Goal: Find specific page/section: Find specific page/section

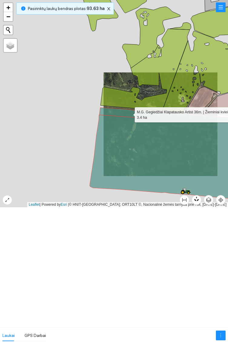
scroll to position [1312, 0]
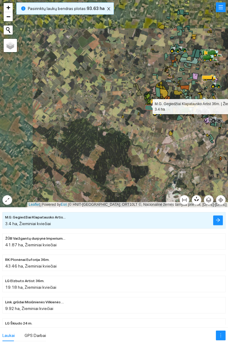
click at [107, 7] on icon "close" at bounding box center [109, 9] width 4 height 4
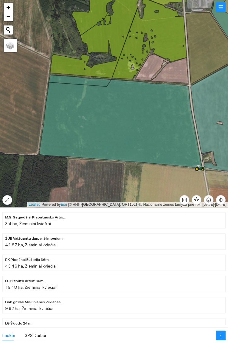
click at [128, 119] on icon at bounding box center [120, 123] width 163 height 88
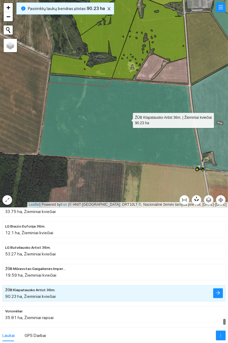
click at [101, 82] on icon at bounding box center [80, 81] width 62 height 12
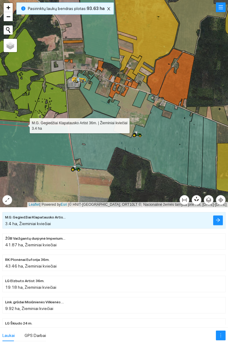
click at [170, 150] on icon at bounding box center [131, 143] width 124 height 83
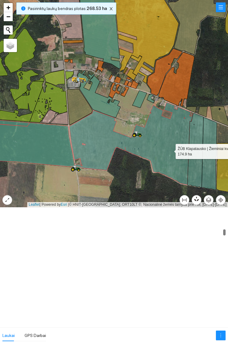
scroll to position [1143, 0]
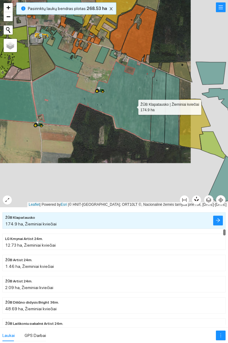
click at [164, 86] on icon at bounding box center [158, 106] width 16 height 74
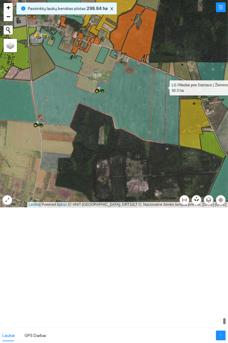
scroll to position [6243, 0]
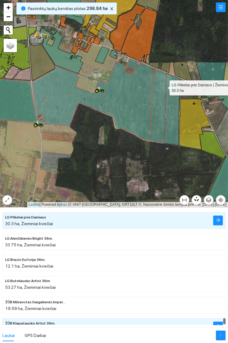
click at [176, 121] on icon at bounding box center [172, 109] width 15 height 72
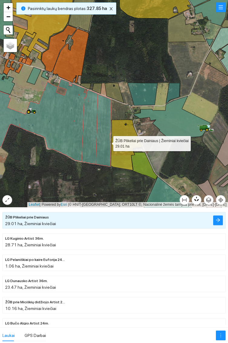
click at [145, 92] on icon at bounding box center [143, 94] width 30 height 23
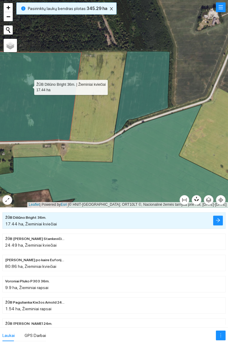
click at [150, 88] on icon at bounding box center [142, 92] width 55 height 83
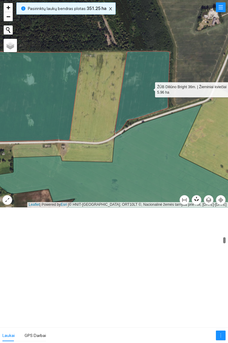
scroll to position [1589, 0]
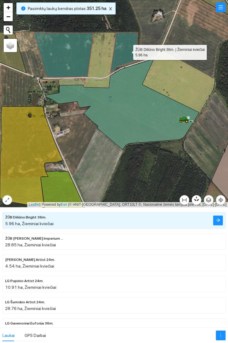
click at [138, 113] on icon at bounding box center [122, 104] width 154 height 91
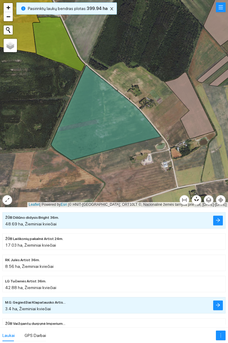
click at [101, 117] on icon at bounding box center [106, 112] width 110 height 95
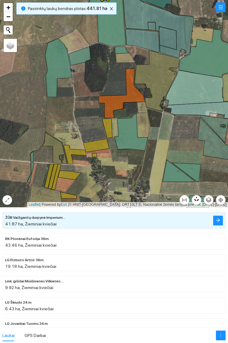
click at [130, 135] on icon at bounding box center [131, 132] width 33 height 37
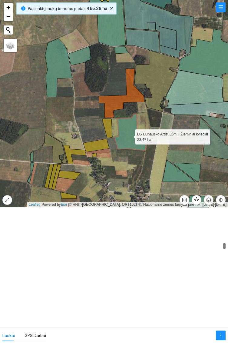
scroll to position [1928, 0]
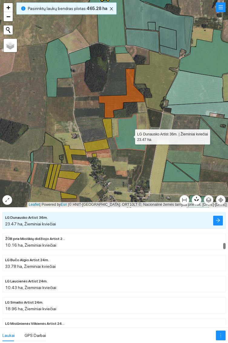
click at [59, 65] on icon at bounding box center [58, 67] width 27 height 59
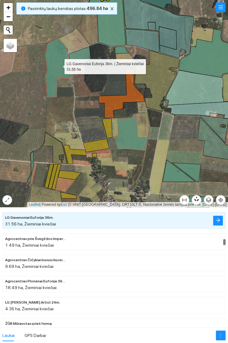
click at [85, 49] on icon at bounding box center [80, 55] width 22 height 19
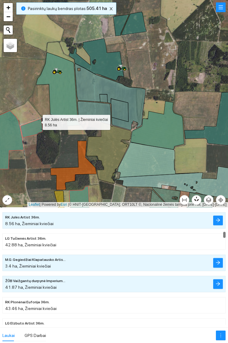
click at [64, 94] on icon at bounding box center [57, 85] width 42 height 66
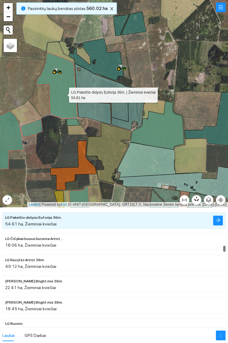
click at [102, 115] on icon at bounding box center [94, 112] width 33 height 23
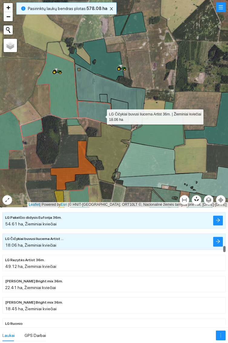
scroll to position [2098, 0]
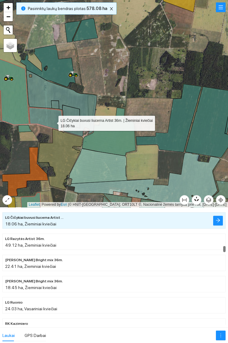
click at [119, 142] on icon at bounding box center [109, 132] width 54 height 48
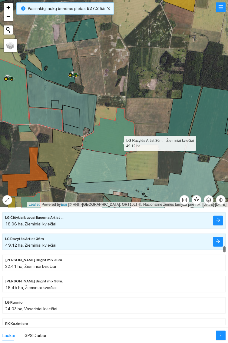
scroll to position [2119, 0]
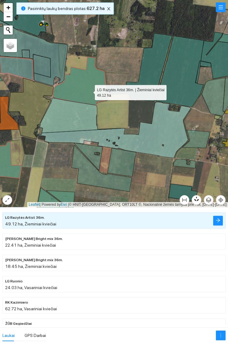
click at [159, 62] on icon at bounding box center [139, 67] width 65 height 68
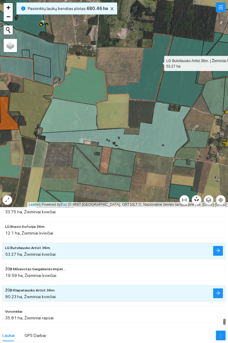
click at [181, 91] on icon at bounding box center [180, 71] width 48 height 71
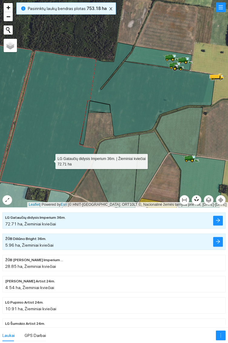
click at [151, 89] on icon at bounding box center [152, 89] width 125 height 94
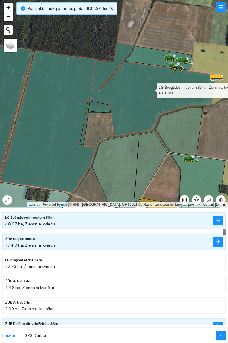
click at [157, 55] on icon at bounding box center [158, 58] width 67 height 24
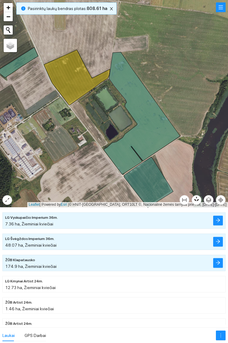
click at [151, 179] on icon at bounding box center [148, 182] width 49 height 51
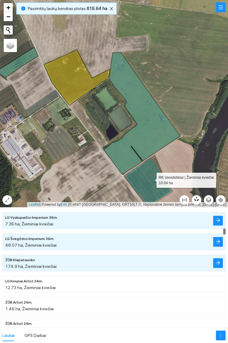
scroll to position [1080, 0]
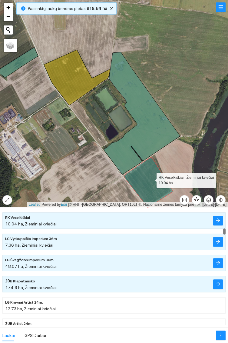
click at [154, 124] on icon at bounding box center [142, 113] width 76 height 122
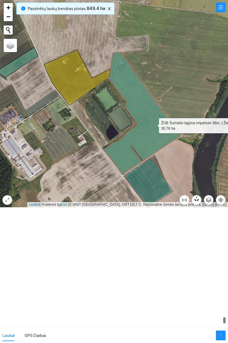
scroll to position [6204, 0]
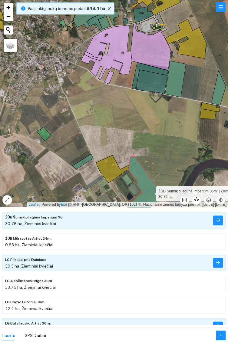
click at [177, 80] on icon at bounding box center [175, 79] width 21 height 36
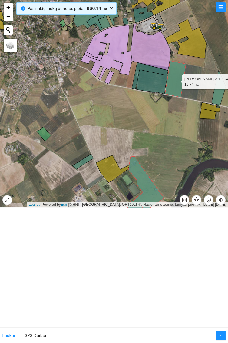
scroll to position [85, 0]
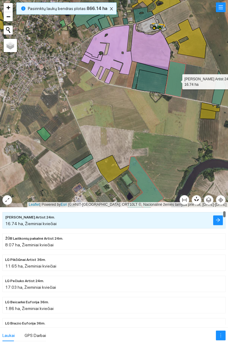
click at [157, 80] on icon at bounding box center [151, 82] width 31 height 24
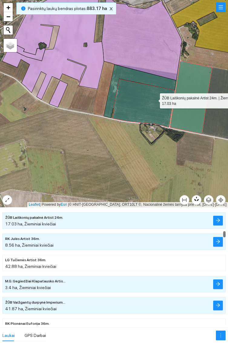
click at [143, 75] on icon at bounding box center [140, 91] width 72 height 53
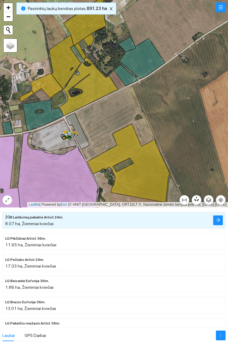
click at [146, 60] on icon at bounding box center [142, 58] width 46 height 41
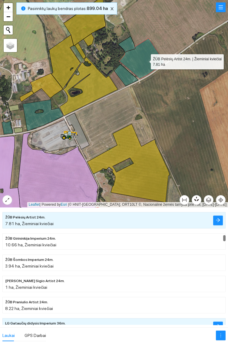
click at [126, 45] on icon at bounding box center [127, 44] width 17 height 16
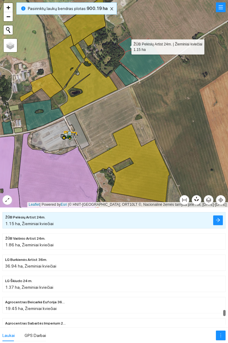
click at [131, 78] on icon at bounding box center [126, 75] width 24 height 22
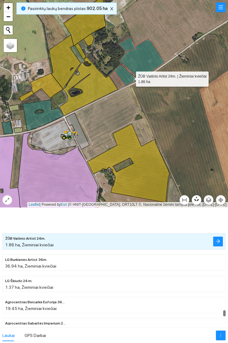
scroll to position [5802, 0]
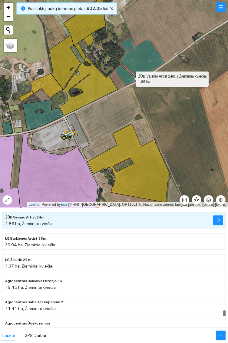
click at [39, 119] on icon at bounding box center [43, 115] width 41 height 31
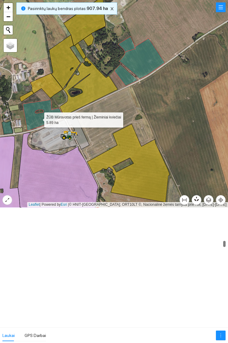
scroll to position [1802, 0]
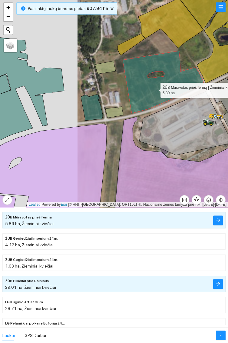
click at [89, 107] on icon at bounding box center [92, 108] width 22 height 26
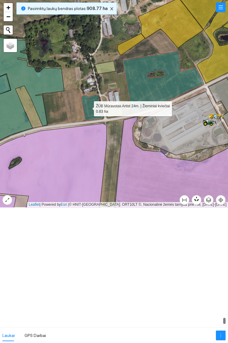
scroll to position [6226, 0]
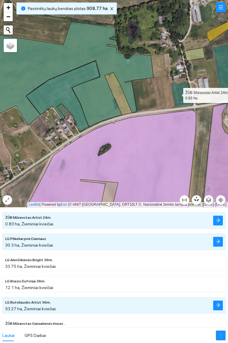
click at [101, 105] on icon at bounding box center [65, 74] width 177 height 105
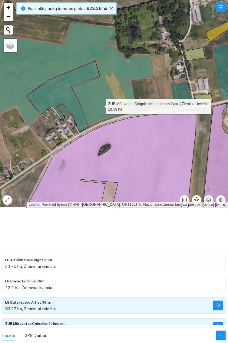
scroll to position [6280, 0]
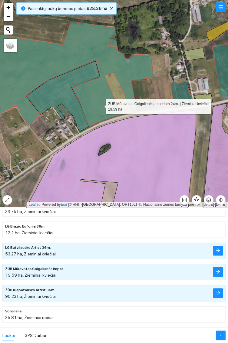
click at [56, 92] on icon at bounding box center [63, 96] width 74 height 71
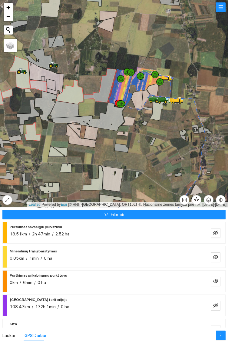
scroll to position [211, 0]
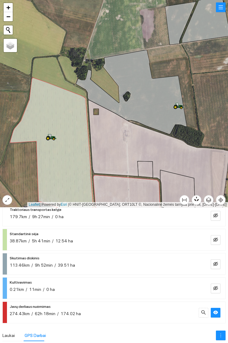
click at [52, 133] on div at bounding box center [51, 137] width 11 height 9
click at [184, 104] on icon at bounding box center [178, 106] width 11 height 7
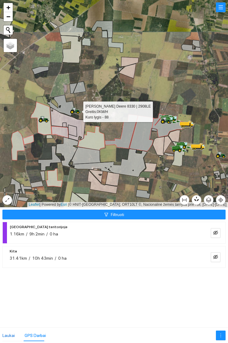
click at [7, 335] on div "Laukai" at bounding box center [8, 335] width 12 height 7
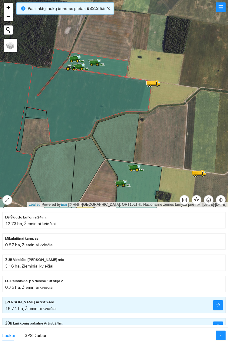
click at [98, 60] on icon at bounding box center [96, 62] width 17 height 7
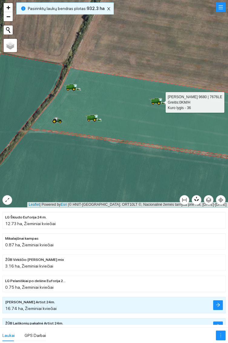
click at [90, 120] on icon at bounding box center [89, 120] width 3 height 3
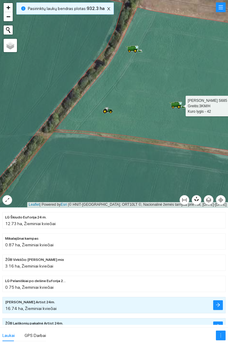
click at [135, 46] on icon at bounding box center [134, 46] width 2 height 1
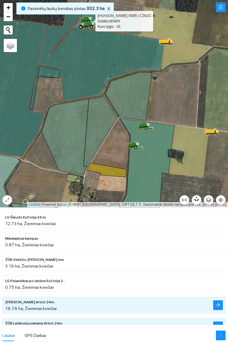
click at [133, 146] on icon at bounding box center [133, 147] width 11 height 2
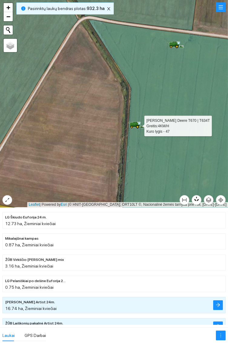
click at [177, 44] on icon at bounding box center [175, 43] width 4 height 3
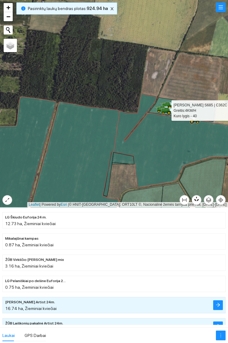
click at [113, 5] on div "Pasirinktų laukų bendras plotas : 924.94 ha" at bounding box center [66, 8] width 101 height 12
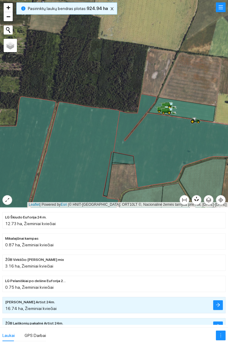
click at [114, 9] on div at bounding box center [114, 103] width 228 height 207
click at [111, 10] on span "close" at bounding box center [112, 9] width 7 height 4
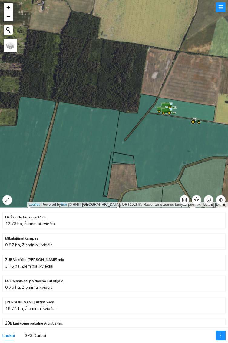
click at [112, 10] on div at bounding box center [114, 103] width 228 height 207
click at [112, 6] on div at bounding box center [114, 103] width 228 height 207
